Goal: Manage account settings

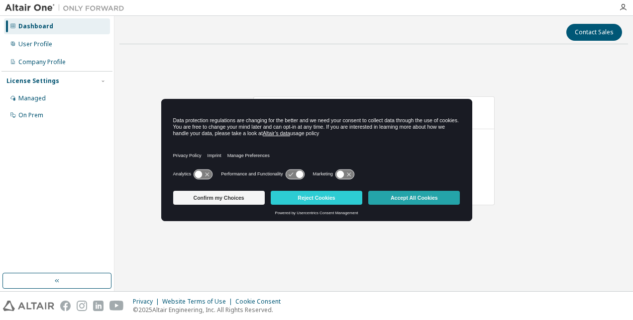
click at [421, 197] on button "Accept All Cookies" at bounding box center [414, 198] width 92 height 14
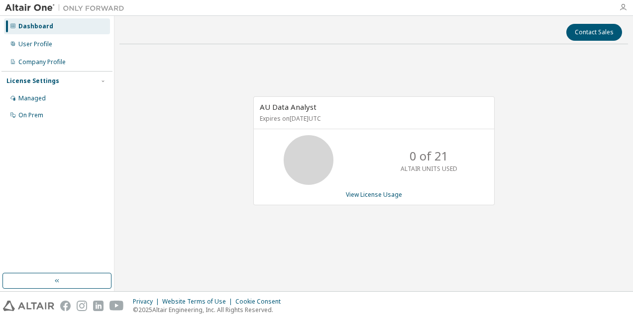
click at [624, 5] on icon "button" at bounding box center [623, 7] width 8 height 8
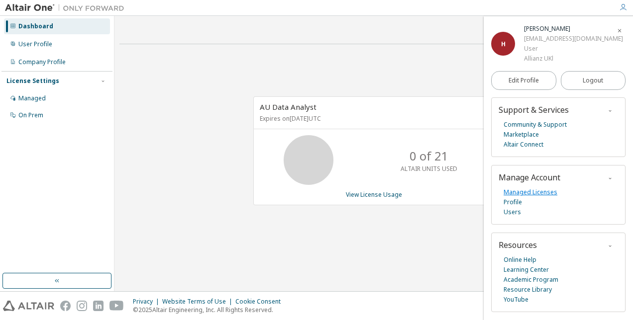
click at [546, 188] on link "Managed Licenses" at bounding box center [530, 193] width 54 height 10
click at [533, 192] on link "Managed Licenses" at bounding box center [530, 193] width 54 height 10
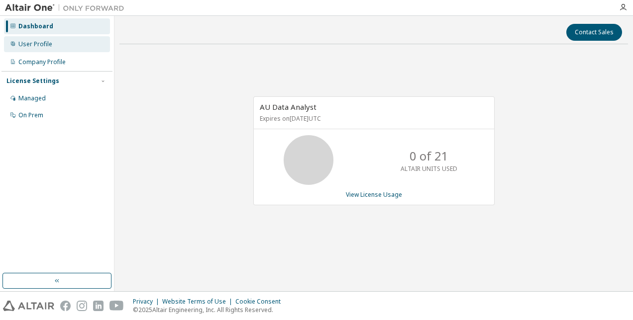
click at [46, 49] on div "User Profile" at bounding box center [57, 44] width 106 height 16
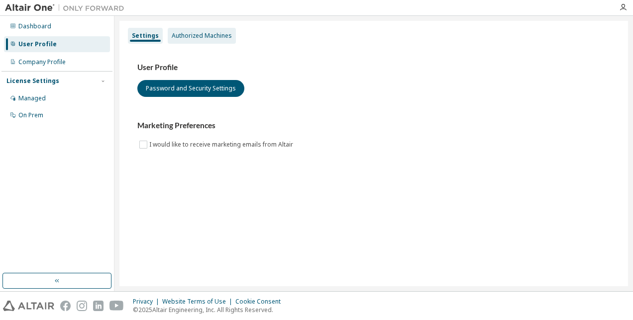
click at [221, 34] on div "Authorized Machines" at bounding box center [202, 36] width 60 height 8
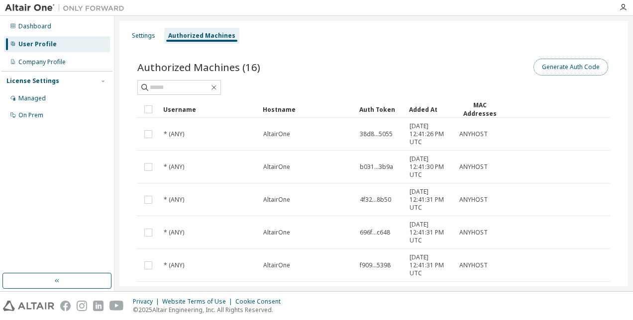
click at [575, 73] on button "Generate Auth Code" at bounding box center [570, 67] width 75 height 17
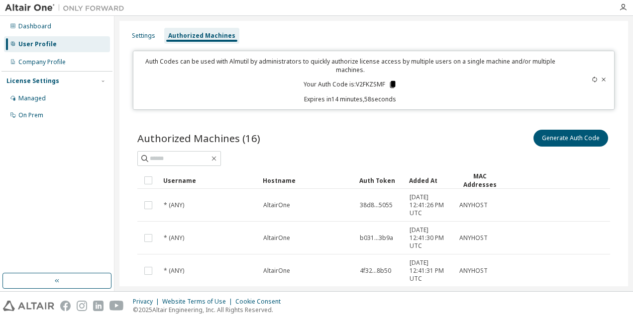
click at [394, 83] on icon at bounding box center [392, 84] width 9 height 9
